Goal: Use online tool/utility: Utilize a website feature to perform a specific function

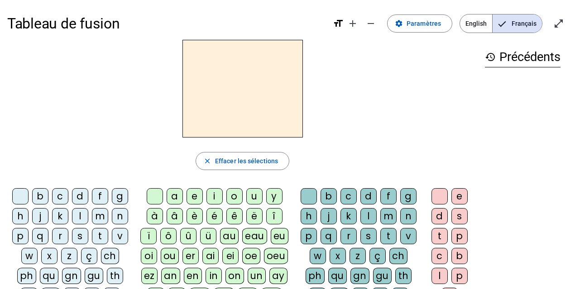
click at [97, 218] on div "m" at bounding box center [100, 216] width 16 height 16
click at [174, 195] on div "a" at bounding box center [175, 196] width 16 height 16
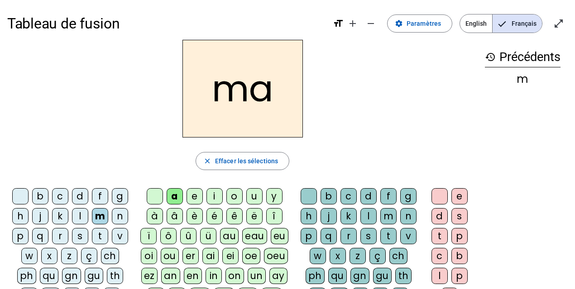
click at [102, 234] on div "t" at bounding box center [100, 236] width 16 height 16
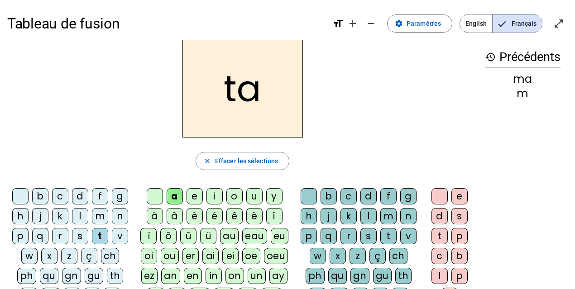
click at [84, 216] on div "l" at bounding box center [80, 216] width 16 height 16
click at [198, 197] on div "e" at bounding box center [194, 196] width 16 height 16
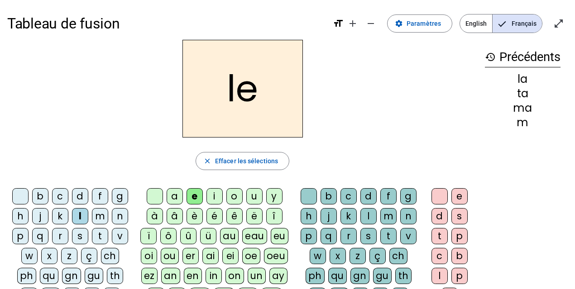
click at [257, 196] on div "u" at bounding box center [254, 196] width 16 height 16
click at [102, 231] on div "t" at bounding box center [100, 236] width 16 height 16
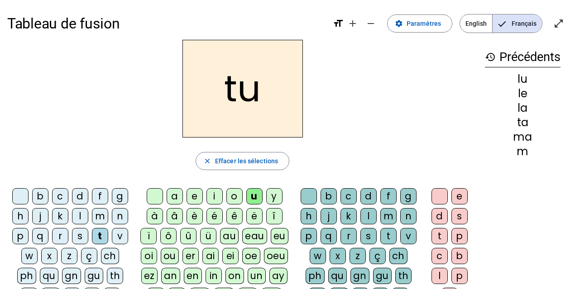
click at [81, 199] on div "d" at bounding box center [80, 196] width 16 height 16
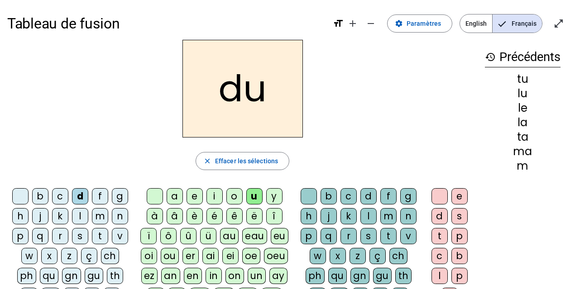
click at [194, 198] on div "e" at bounding box center [194, 196] width 16 height 16
click at [103, 217] on div "m" at bounding box center [100, 216] width 16 height 16
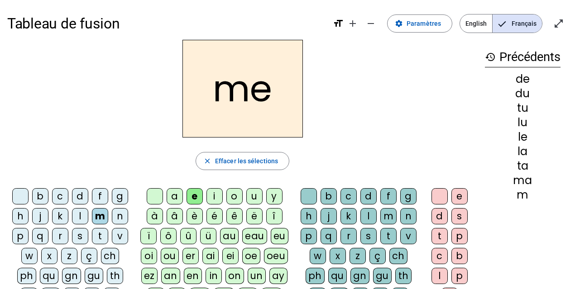
click at [47, 213] on div "j" at bounding box center [40, 216] width 16 height 16
